Goal: Communication & Community: Answer question/provide support

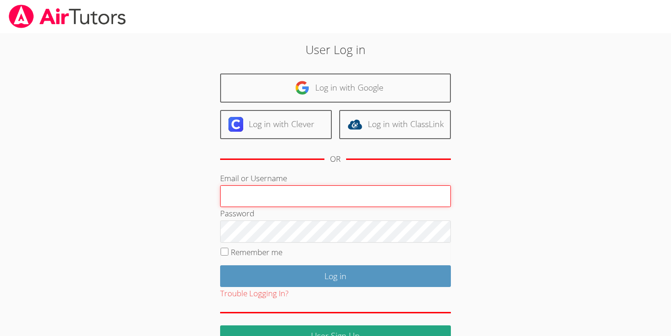
type input "[EMAIL_ADDRESS][DOMAIN_NAME]"
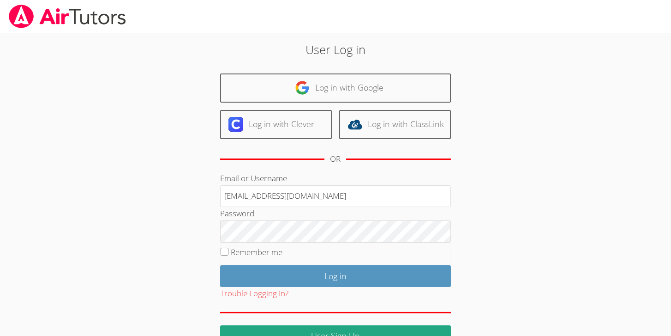
click at [267, 253] on label "Remember me" at bounding box center [257, 252] width 52 height 11
click at [229, 253] on input "Remember me" at bounding box center [225, 252] width 8 height 8
checkbox input "true"
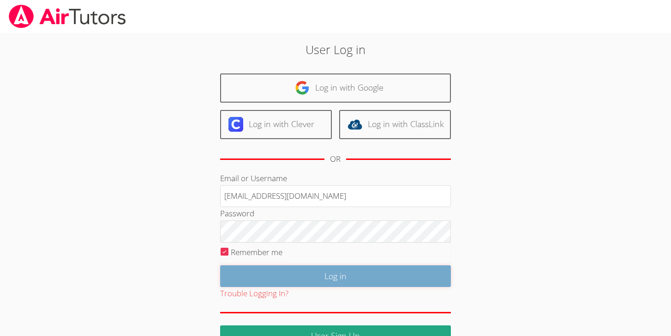
click at [322, 279] on input "Log in" at bounding box center [335, 276] width 231 height 22
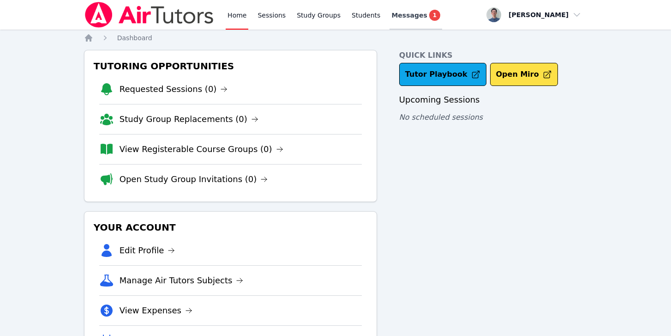
click at [392, 18] on span "Messages" at bounding box center [410, 15] width 36 height 9
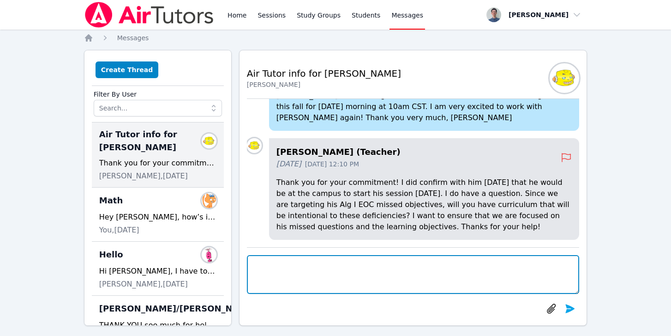
click at [319, 269] on textarea at bounding box center [413, 274] width 333 height 39
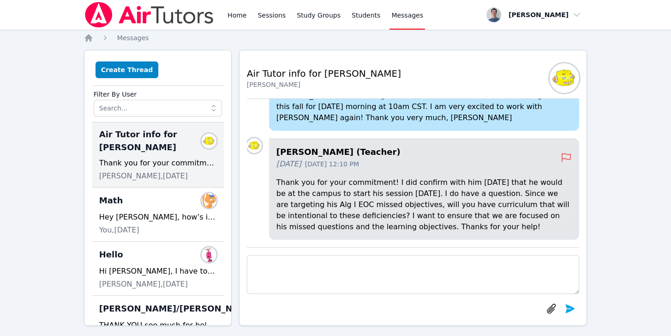
click at [313, 245] on div "[PERSON_NAME] (Teacher) [DATE] [DATE] 12:10 PM Thank you for your commitment! I…" at bounding box center [413, 173] width 333 height 148
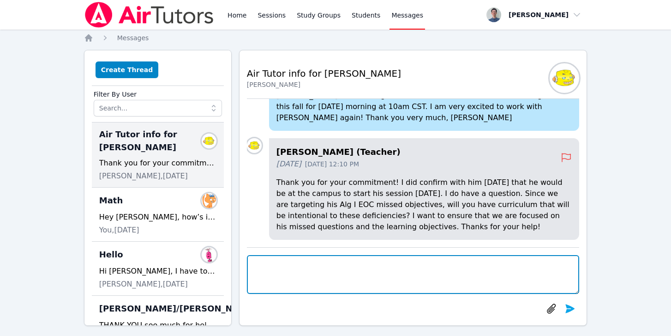
click at [322, 273] on textarea at bounding box center [413, 274] width 333 height 39
type textarea "Hello [PERSON_NAME] and thank you for your message."
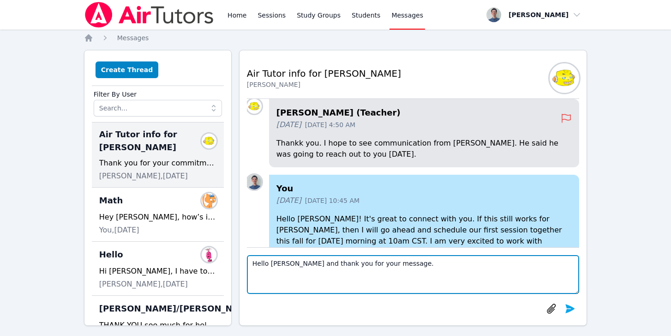
scroll to position [-145, 0]
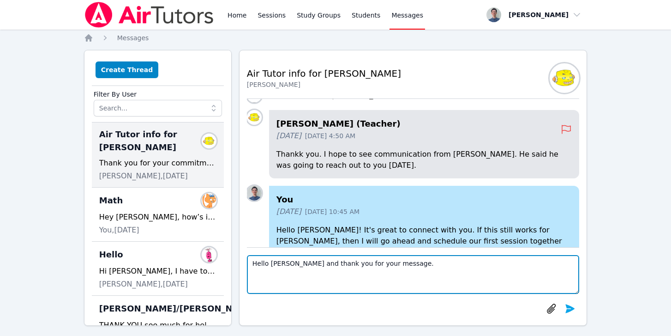
drag, startPoint x: 402, startPoint y: 264, endPoint x: 243, endPoint y: 259, distance: 159.0
click at [243, 259] on div "Back to Threads Air Tutor info for [PERSON_NAME] [PERSON_NAME] [PERSON_NAME] (T…" at bounding box center [413, 188] width 349 height 276
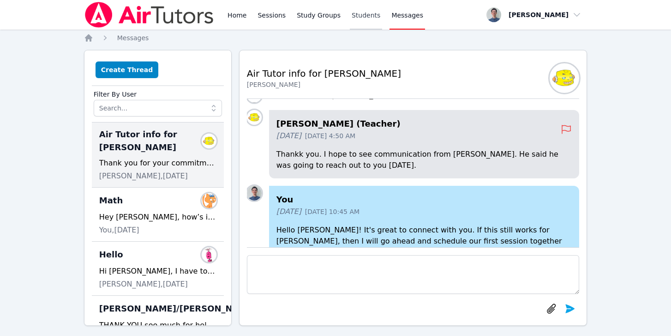
click at [350, 18] on link "Students" at bounding box center [366, 15] width 32 height 30
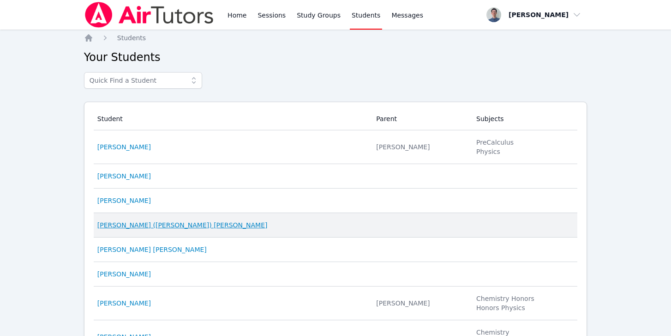
click at [147, 225] on link "[PERSON_NAME] ([PERSON_NAME]) [PERSON_NAME]" at bounding box center [182, 224] width 170 height 9
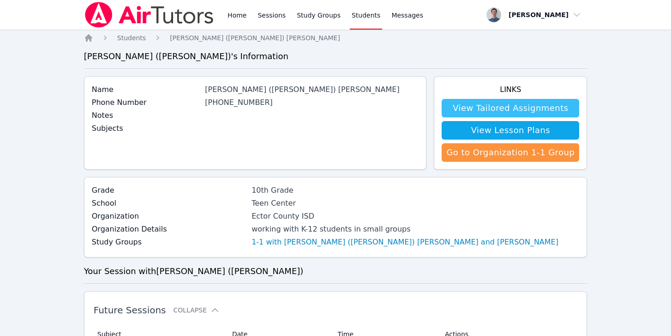
click at [485, 111] on link "View Tailored Assignments" at bounding box center [511, 108] width 138 height 18
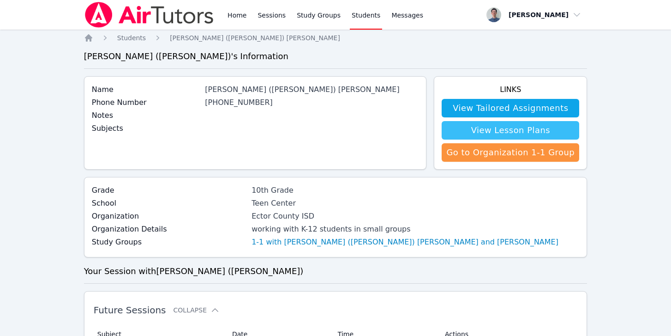
click at [474, 124] on link "View Lesson Plans" at bounding box center [511, 130] width 138 height 18
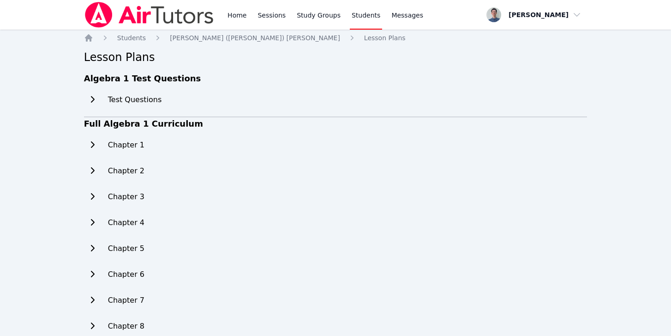
click at [95, 99] on icon at bounding box center [92, 99] width 9 height 7
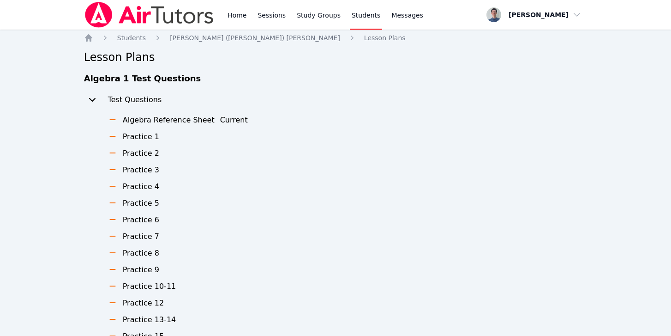
click at [91, 100] on icon at bounding box center [92, 100] width 6 height 4
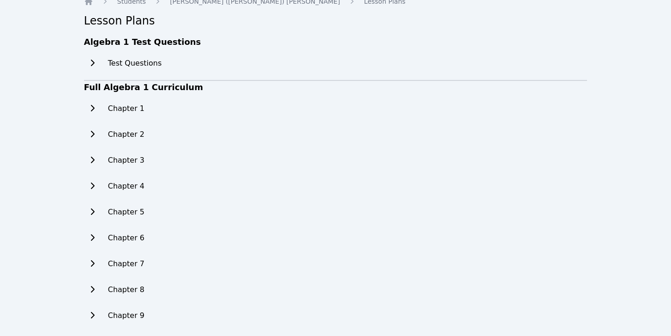
scroll to position [36, 0]
click at [88, 109] on icon at bounding box center [92, 108] width 9 height 7
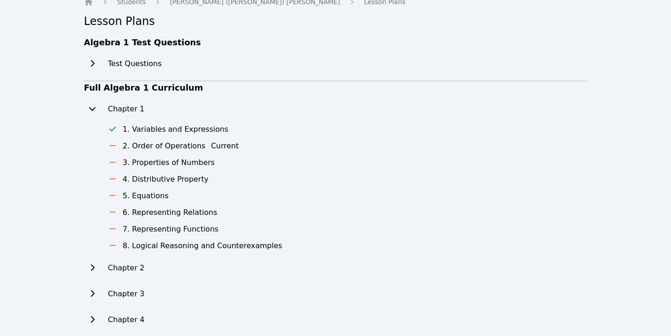
click at [91, 111] on icon at bounding box center [92, 108] width 9 height 7
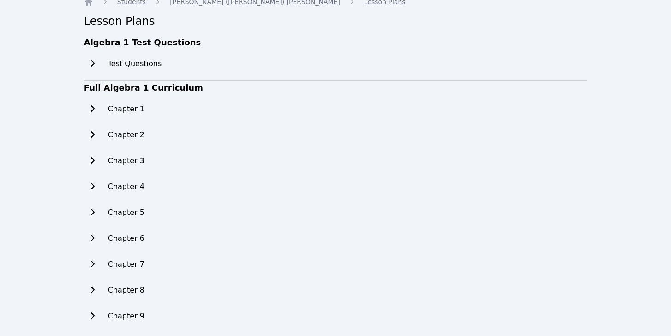
scroll to position [130, 0]
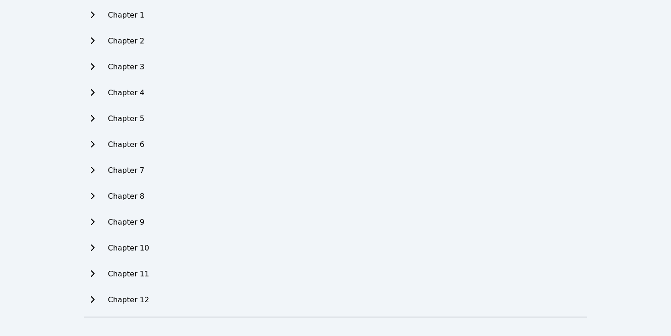
click at [93, 302] on icon at bounding box center [92, 299] width 9 height 7
click at [90, 118] on icon at bounding box center [92, 118] width 9 height 7
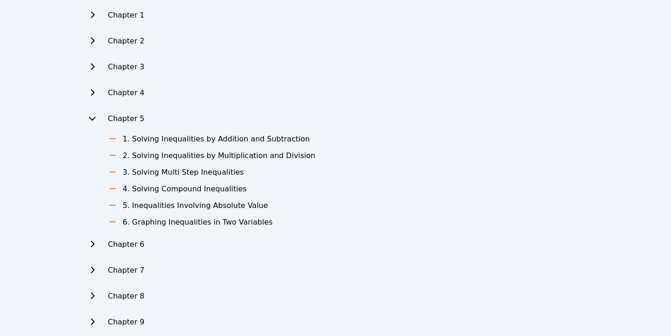
click at [90, 118] on icon at bounding box center [92, 119] width 6 height 4
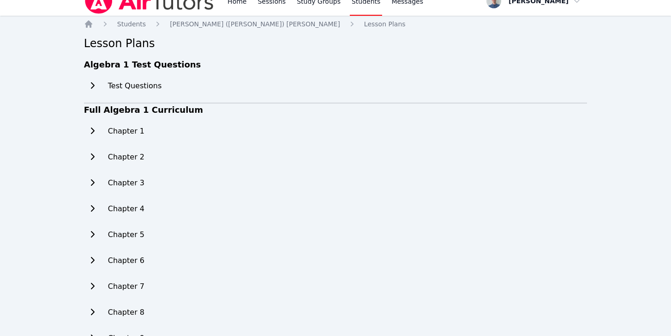
scroll to position [0, 0]
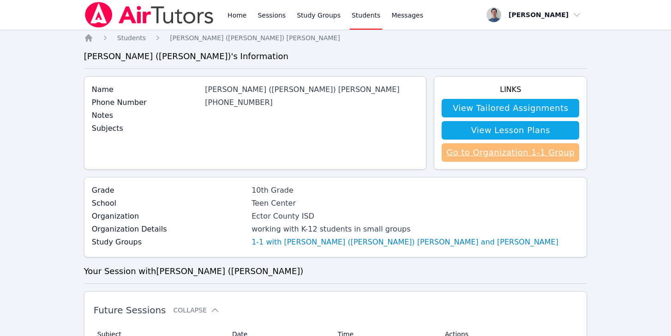
click at [477, 151] on link "Go to Organization 1-1 Group" at bounding box center [511, 152] width 138 height 18
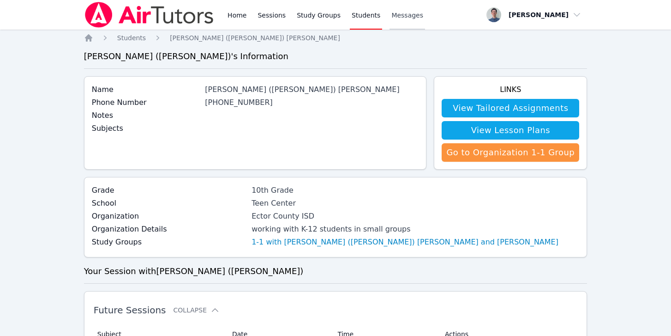
click at [397, 20] on link "Messages" at bounding box center [408, 15] width 36 height 30
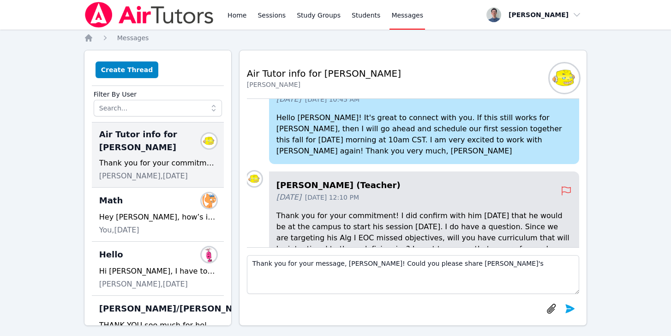
scroll to position [-31, 0]
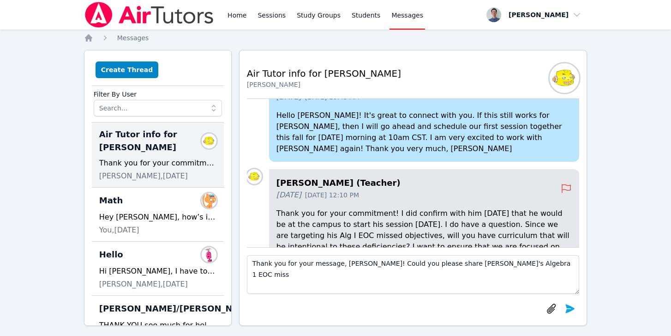
click at [441, 265] on textarea "Thank you for your message, [PERSON_NAME]! Could you please share [PERSON_NAME]…" at bounding box center [413, 274] width 333 height 39
click at [441, 265] on textarea "Thank you for your message, [PERSON_NAME]! Could you please share any informati…" at bounding box center [413, 274] width 333 height 39
click at [550, 265] on textarea "Thank you for your message, [PERSON_NAME]! Could you please share any informati…" at bounding box center [413, 274] width 333 height 39
click at [383, 280] on textarea "Thank you for your message, [PERSON_NAME]! Could you please share any informati…" at bounding box center [413, 274] width 333 height 39
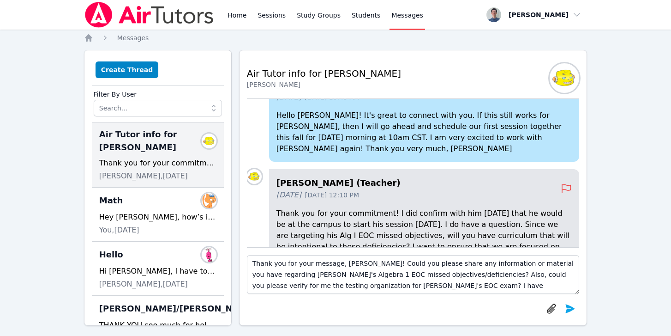
click at [466, 286] on textarea "Thank you for your message, [PERSON_NAME]! Could you please share any informati…" at bounding box center [413, 274] width 333 height 39
click at [575, 286] on textarea "Thank you for your message, [PERSON_NAME]! Could you please share any informati…" at bounding box center [413, 274] width 333 height 39
click at [489, 288] on textarea "Thank you for your message, [PERSON_NAME]! Could you please share any informati…" at bounding box center [413, 274] width 333 height 39
drag, startPoint x: 518, startPoint y: 288, endPoint x: 415, endPoint y: 287, distance: 102.5
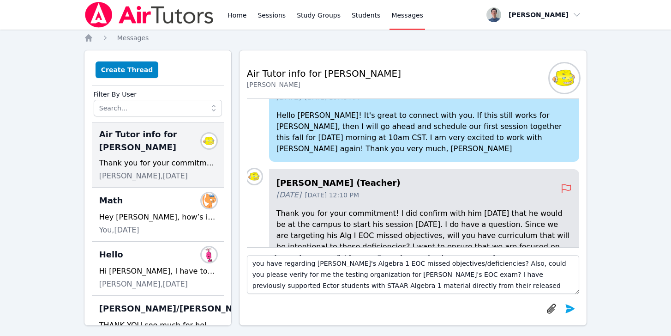
click at [415, 287] on textarea "Thank you for your message, [PERSON_NAME]! Could you please share any informati…" at bounding box center [413, 274] width 333 height 39
click at [527, 286] on textarea "Thank you for your message, [PERSON_NAME]! Could you please share any informati…" at bounding box center [413, 274] width 333 height 39
drag, startPoint x: 377, startPoint y: 275, endPoint x: 464, endPoint y: 266, distance: 86.8
click at [464, 266] on textarea "Thank you for your message, [PERSON_NAME]! Could you please share any informati…" at bounding box center [413, 274] width 333 height 39
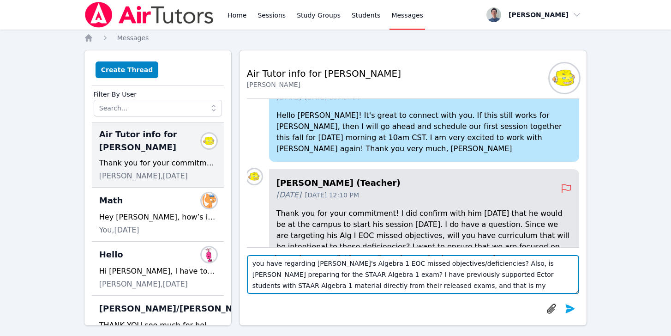
click at [465, 287] on textarea "Thank you for your message, [PERSON_NAME]! Could you please share any informati…" at bounding box center [413, 274] width 333 height 39
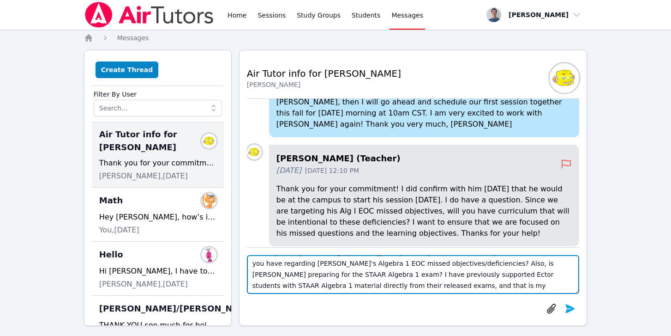
scroll to position [0, 0]
click at [535, 265] on textarea "Thank you for your message, [PERSON_NAME]! Could you please share any informati…" at bounding box center [413, 274] width 333 height 39
click at [446, 276] on textarea "Thank you for your message, [PERSON_NAME]! Could you please share any informati…" at bounding box center [413, 274] width 333 height 39
click at [520, 266] on textarea "Thank you for your message, [PERSON_NAME]! Could you please share any informati…" at bounding box center [413, 274] width 333 height 39
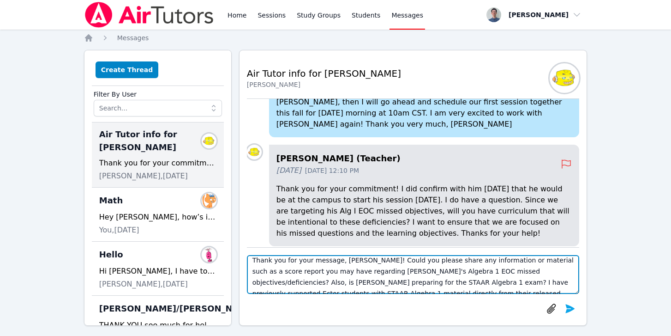
drag, startPoint x: 343, startPoint y: 273, endPoint x: 316, endPoint y: 273, distance: 26.8
click at [316, 273] on textarea "Thank you for your message, [PERSON_NAME]! Could you please share any informati…" at bounding box center [413, 274] width 333 height 39
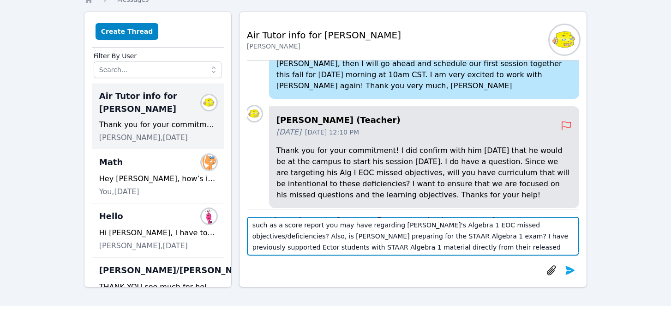
scroll to position [42, 0]
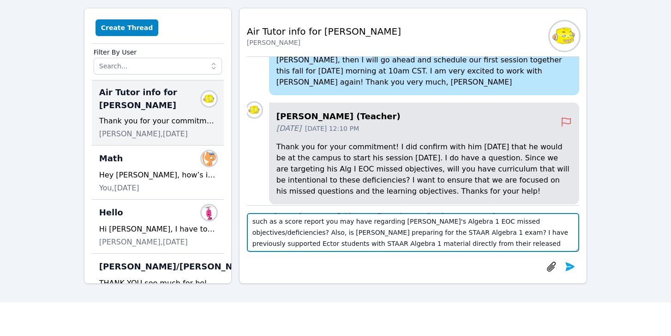
click at [527, 247] on textarea "Thank you for your message, [PERSON_NAME]! Could you please share any informati…" at bounding box center [413, 232] width 333 height 39
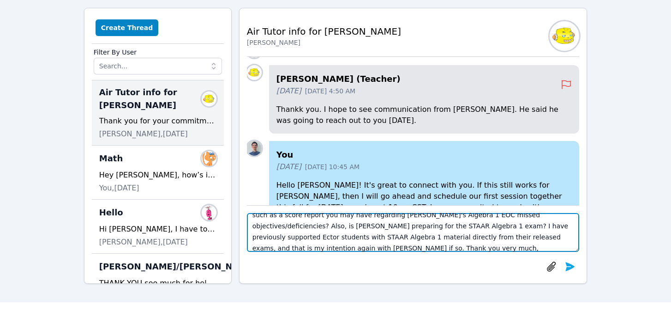
scroll to position [-145, 0]
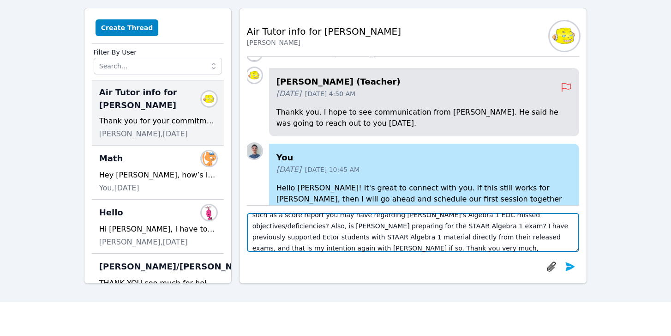
click at [520, 236] on textarea "Thank you for your message, [PERSON_NAME]! Could you please share any informati…" at bounding box center [413, 232] width 333 height 39
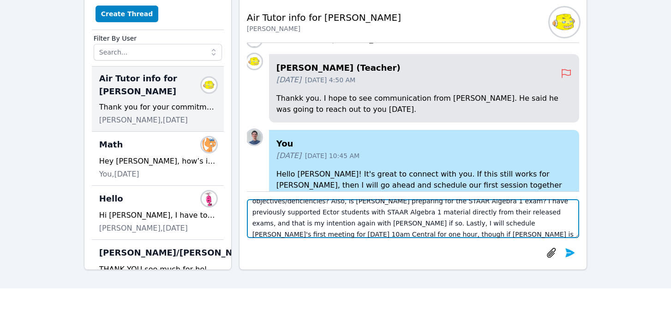
scroll to position [40, 0]
click at [393, 230] on textarea "Thank you for your message, [PERSON_NAME]! Could you please share any informati…" at bounding box center [413, 218] width 333 height 39
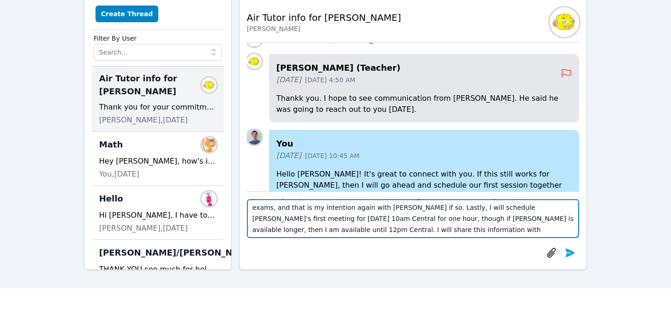
drag, startPoint x: 338, startPoint y: 236, endPoint x: 309, endPoint y: 231, distance: 29.5
click at [309, 231] on textarea "Thank you for your message, [PERSON_NAME]! Could you please share any informati…" at bounding box center [413, 218] width 333 height 39
drag, startPoint x: 333, startPoint y: 230, endPoint x: 315, endPoint y: 230, distance: 18.0
click at [315, 230] on textarea "Thank you for your message, [PERSON_NAME]! Could you please share any informati…" at bounding box center [413, 218] width 333 height 39
click at [406, 231] on textarea "Thank you for your message, [PERSON_NAME]! Could you please share any informati…" at bounding box center [413, 218] width 333 height 39
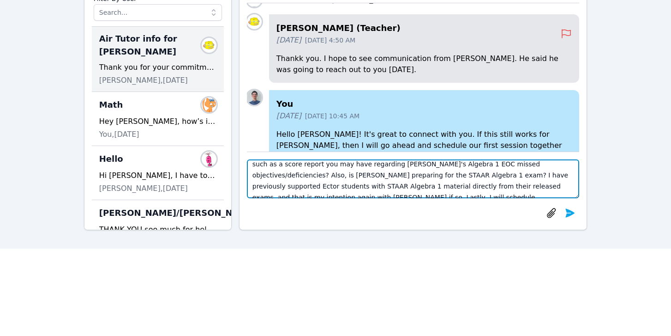
scroll to position [21, 0]
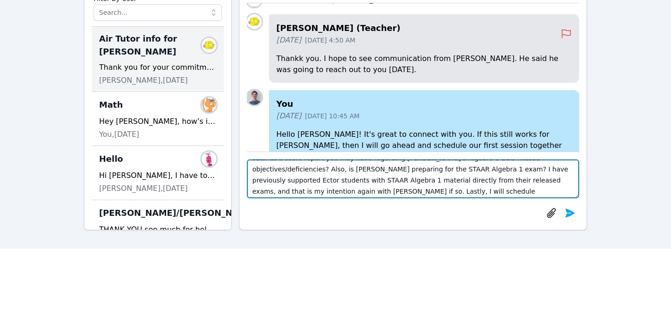
click at [520, 181] on textarea "Thank you for your message, [PERSON_NAME]! Could you please share any informati…" at bounding box center [413, 178] width 333 height 39
click at [533, 183] on textarea "Thank you for your message, [PERSON_NAME]! Could you please share any informati…" at bounding box center [413, 178] width 333 height 39
click at [251, 192] on textarea "Thank you for your message, [PERSON_NAME]! Could you please share any informati…" at bounding box center [413, 178] width 333 height 39
click at [471, 193] on textarea "Thank you for your message, [PERSON_NAME]! Could you please share any informati…" at bounding box center [413, 178] width 333 height 39
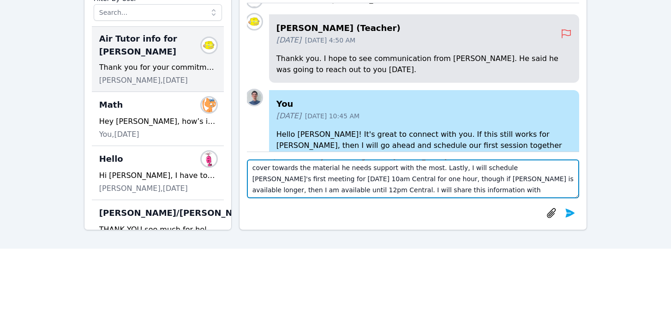
click at [477, 187] on textarea "Thank you for your message, [PERSON_NAME]! Could you please share any informati…" at bounding box center [413, 178] width 333 height 39
type textarea "Thank you for your message, [PERSON_NAME]! Could you please share any informati…"
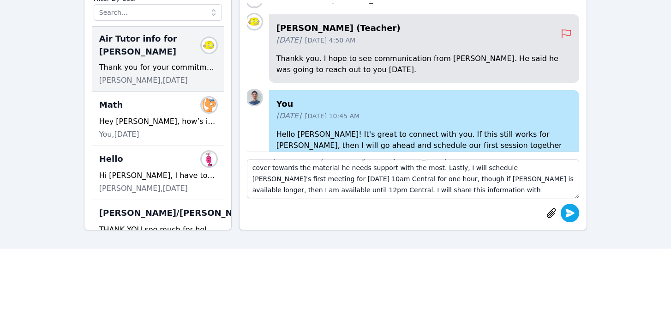
click at [569, 213] on icon "submit" at bounding box center [570, 212] width 9 height 9
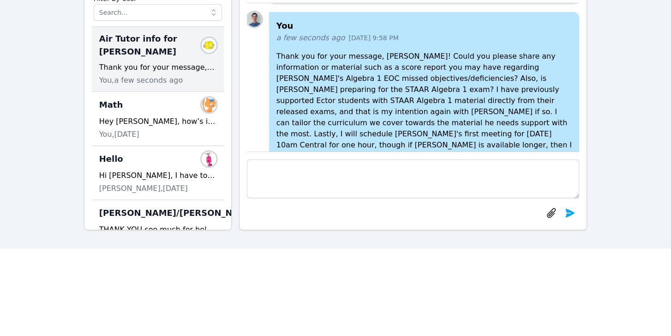
scroll to position [0, 0]
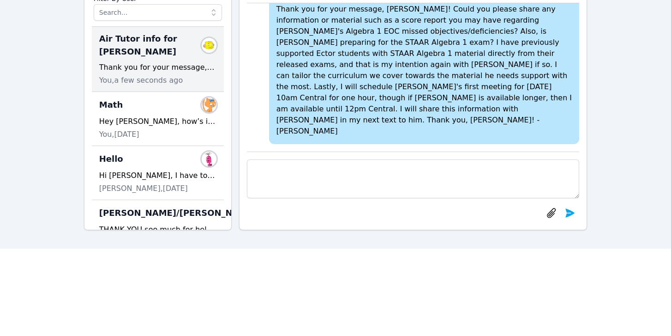
click at [615, 110] on div "Home Sessions Study Groups Students Messages Open user menu [PERSON_NAME] Open …" at bounding box center [335, 76] width 671 height 344
click at [250, 45] on div at bounding box center [254, 54] width 15 height 179
